Goal: Task Accomplishment & Management: Complete application form

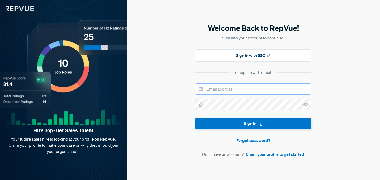
click at [217, 84] on input "email" at bounding box center [253, 88] width 116 height 11
click at [195, 72] on section "or sign in with email" at bounding box center [253, 72] width 116 height 6
click at [252, 154] on link "Claim your profile to get started" at bounding box center [275, 154] width 58 height 6
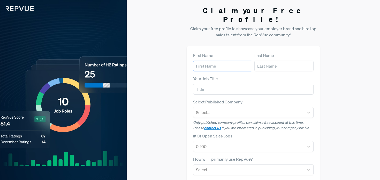
click at [210, 61] on input "text" at bounding box center [222, 66] width 59 height 11
type input "[PERSON_NAME]"
click at [259, 61] on input "text" at bounding box center [283, 66] width 59 height 11
type input "Enever"
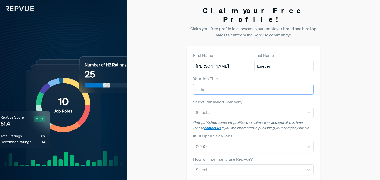
click at [222, 84] on input "text" at bounding box center [253, 89] width 121 height 11
type input "Account Executive"
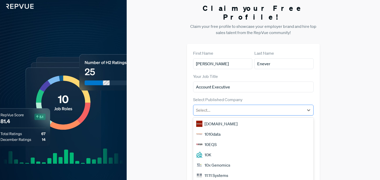
click at [204, 106] on div "Select..." at bounding box center [248, 110] width 111 height 9
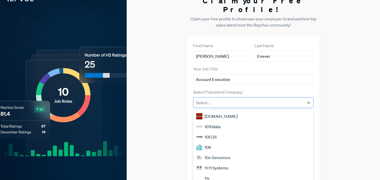
scroll to position [11, 0]
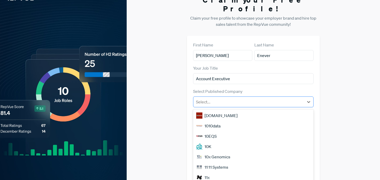
type input "s"
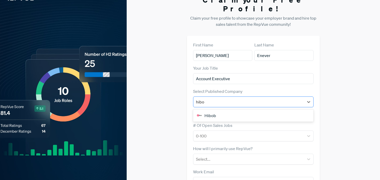
type input "hibob"
click at [212, 111] on div "Hibob" at bounding box center [253, 116] width 121 height 10
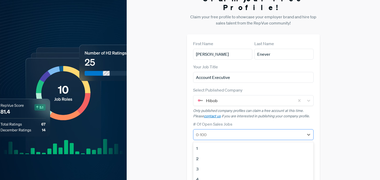
click at [209, 131] on div at bounding box center [249, 134] width 106 height 7
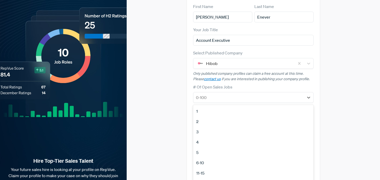
scroll to position [50, 0]
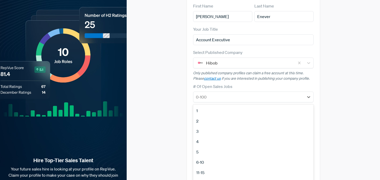
click at [198, 83] on label "# Of Open Sales Jobs" at bounding box center [212, 86] width 39 height 6
click at [218, 93] on div at bounding box center [249, 96] width 106 height 7
click at [199, 157] on div "6-10" at bounding box center [253, 162] width 121 height 10
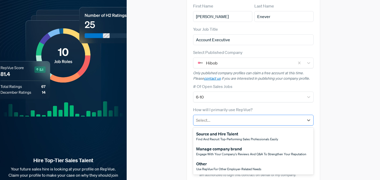
click at [209, 116] on div "Select..." at bounding box center [248, 120] width 111 height 9
click at [167, 115] on div "Claim your Free Profile! Claim your free profile to showcase your employer bran…" at bounding box center [253, 80] width 253 height 260
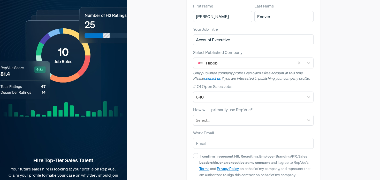
scroll to position [0, 0]
